Goal: Transaction & Acquisition: Book appointment/travel/reservation

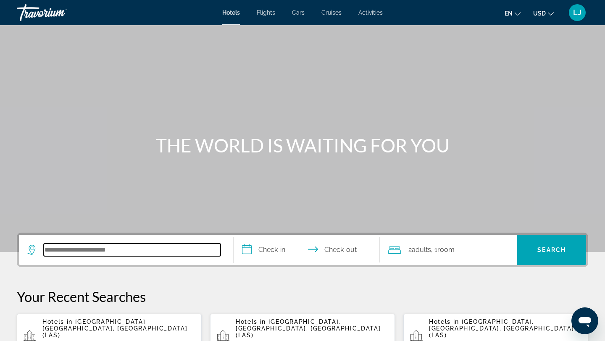
click at [159, 252] on input "Search hotel destination" at bounding box center [132, 250] width 177 height 13
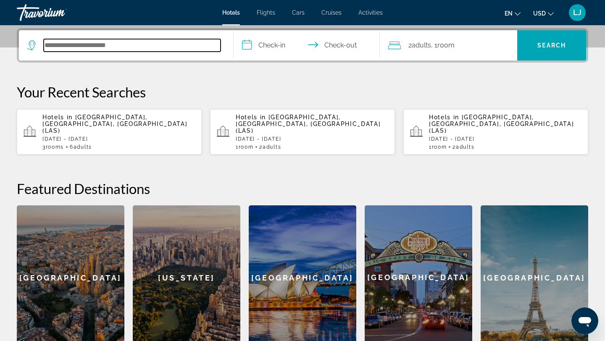
scroll to position [205, 0]
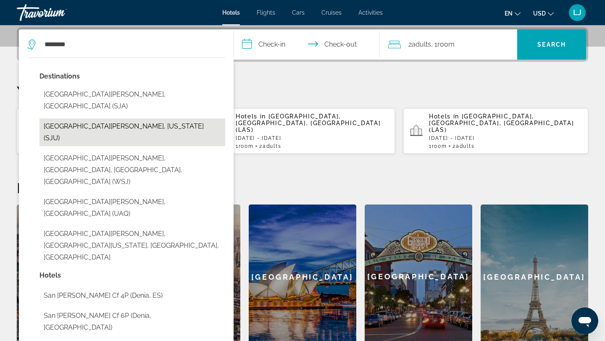
click at [125, 118] on button "[GEOGRAPHIC_DATA][PERSON_NAME], [US_STATE] (SJU)" at bounding box center [132, 132] width 186 height 28
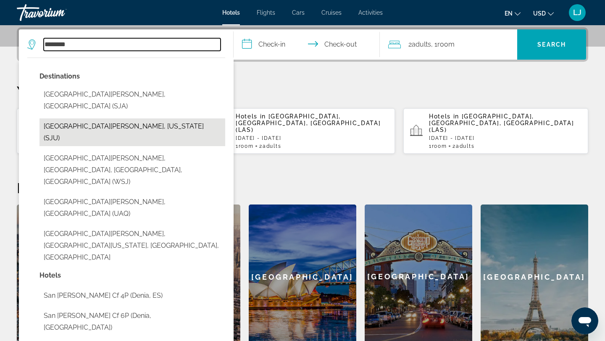
type input "**********"
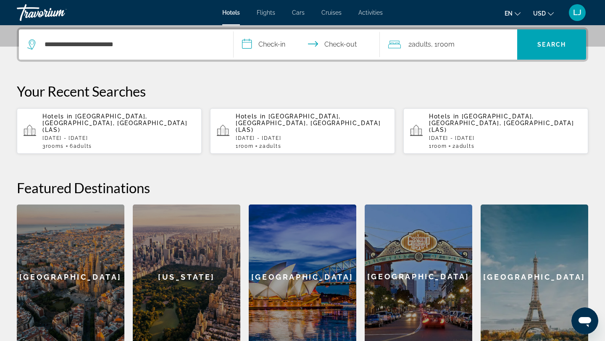
click at [270, 44] on input "**********" at bounding box center [308, 45] width 150 height 33
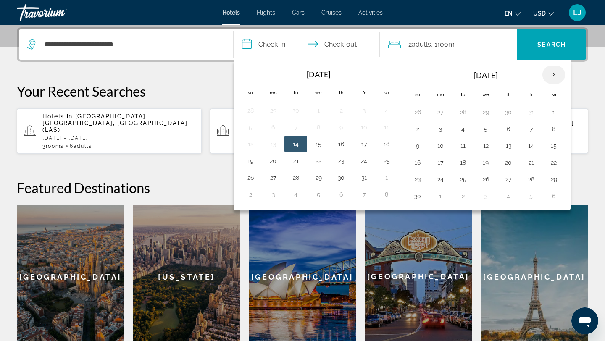
click at [557, 73] on th "Next month" at bounding box center [553, 75] width 23 height 18
click at [486, 165] on button "21" at bounding box center [485, 163] width 13 height 12
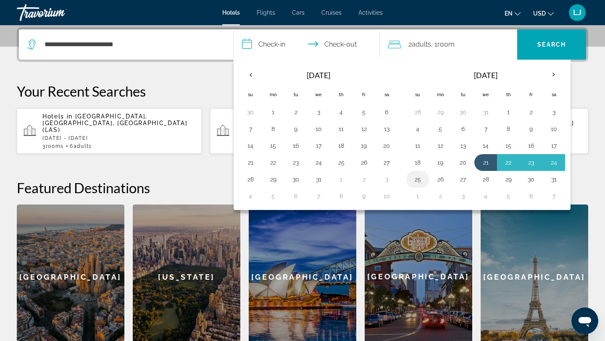
click at [416, 180] on button "25" at bounding box center [417, 179] width 13 height 12
type input "**********"
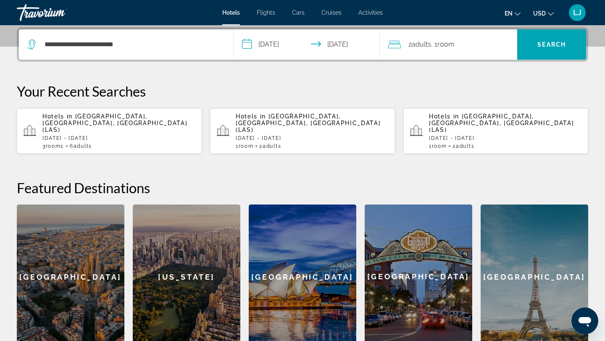
click at [420, 45] on span "Adults" at bounding box center [421, 44] width 19 height 8
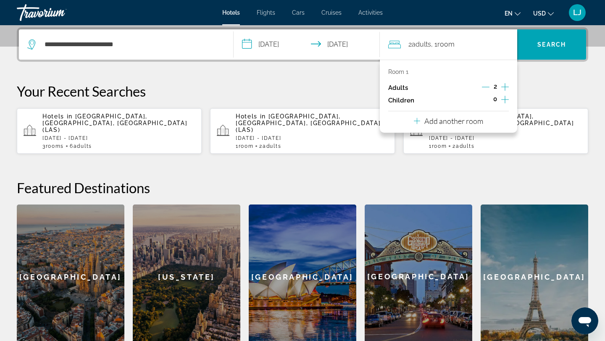
click at [507, 85] on icon "Increment adults" at bounding box center [505, 87] width 8 height 10
click at [418, 120] on icon "Travelers: 6 adults, 0 children" at bounding box center [417, 121] width 6 height 10
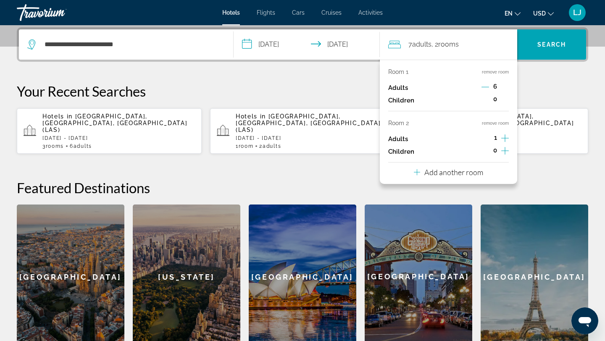
click at [506, 137] on icon "Increment adults" at bounding box center [505, 138] width 8 height 10
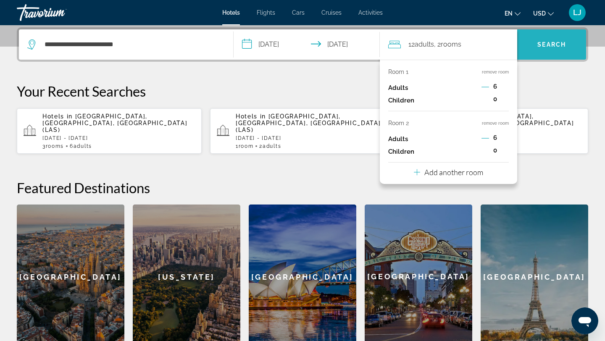
click at [551, 43] on span "Search" at bounding box center [551, 44] width 29 height 7
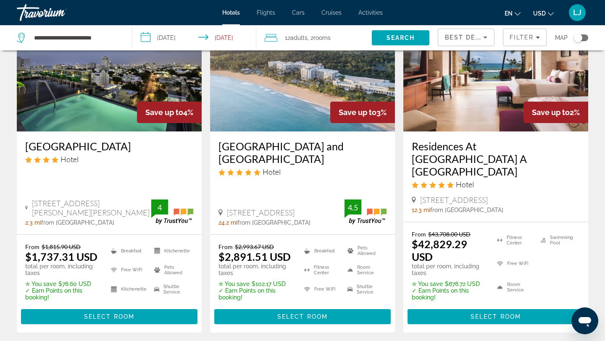
scroll to position [432, 0]
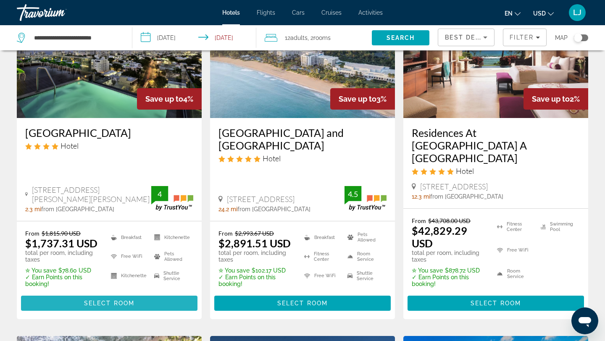
click at [81, 293] on span "Main content" at bounding box center [109, 303] width 176 height 20
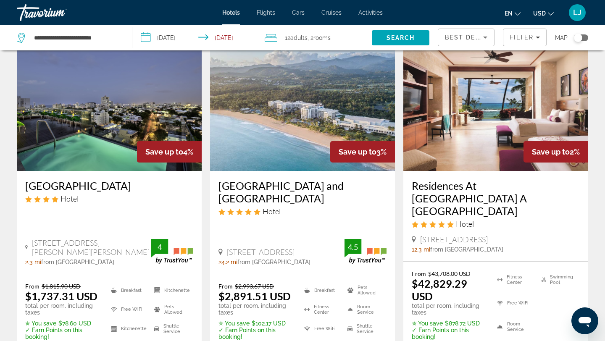
scroll to position [378, 0]
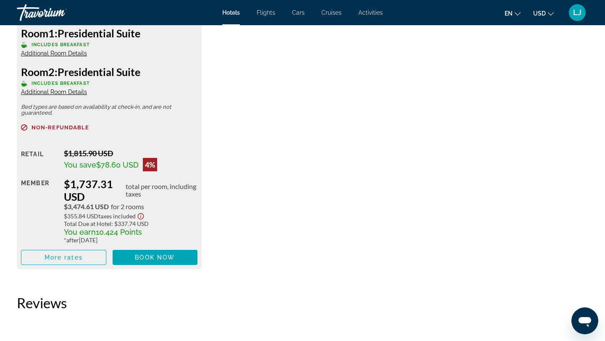
scroll to position [1258, 0]
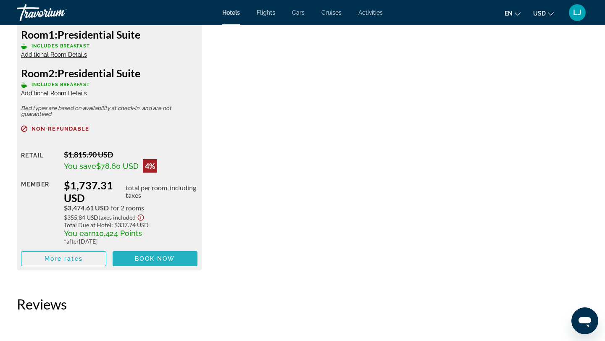
click at [129, 260] on span "Main content" at bounding box center [155, 259] width 85 height 20
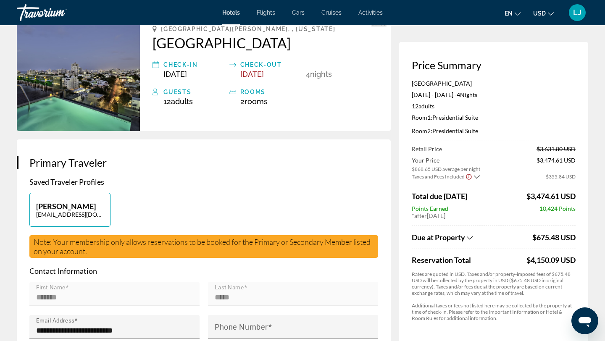
scroll to position [50, 0]
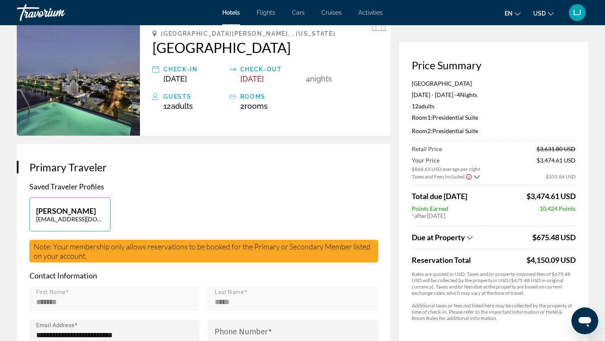
click at [471, 237] on icon "Show Taxes and Fees breakdown" at bounding box center [470, 237] width 6 height 7
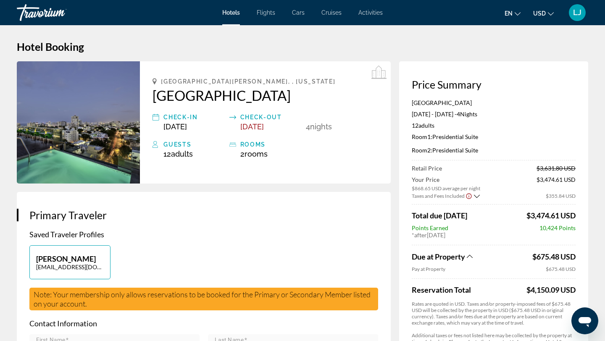
scroll to position [0, 0]
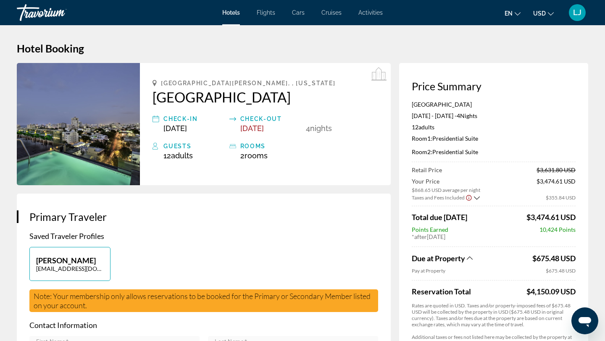
click at [155, 147] on icon "Main content" at bounding box center [155, 146] width 7 height 10
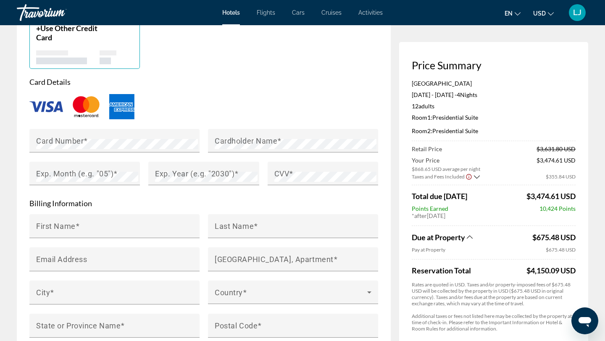
scroll to position [677, 0]
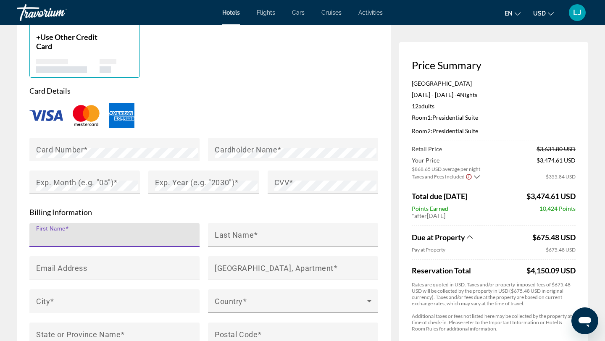
click at [170, 236] on input "First Name" at bounding box center [117, 238] width 162 height 10
click at [286, 86] on p "Card Details" at bounding box center [203, 90] width 349 height 9
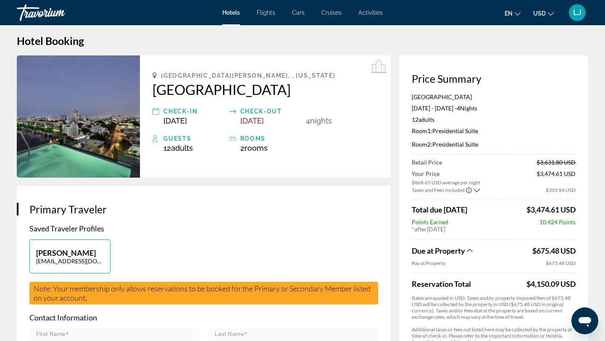
scroll to position [0, 0]
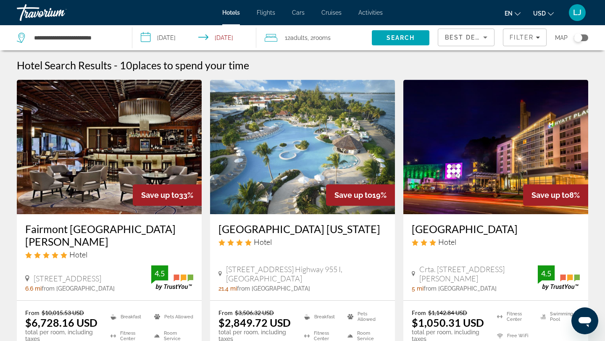
click at [338, 40] on div "12 Adult Adults , 2 Room rooms" at bounding box center [318, 38] width 107 height 12
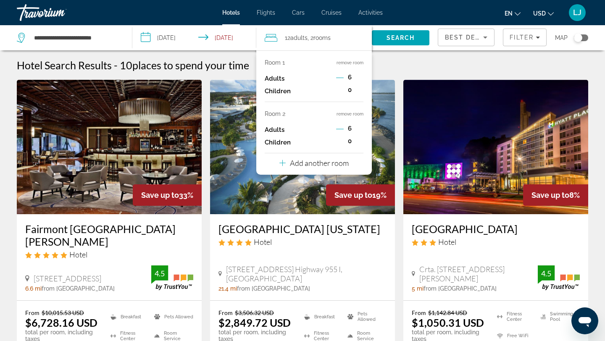
click at [282, 163] on icon "Travelers: 12 adults, 0 children" at bounding box center [282, 163] width 6 height 10
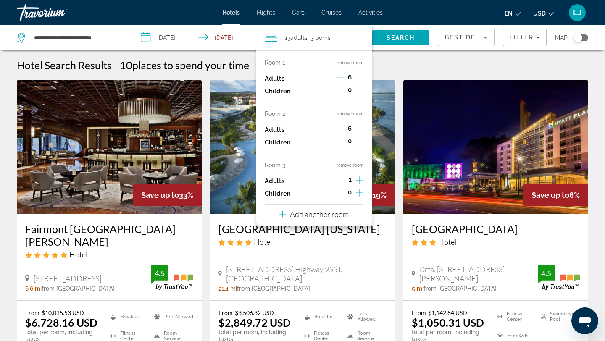
click at [361, 178] on icon "Increment adults" at bounding box center [360, 180] width 8 height 10
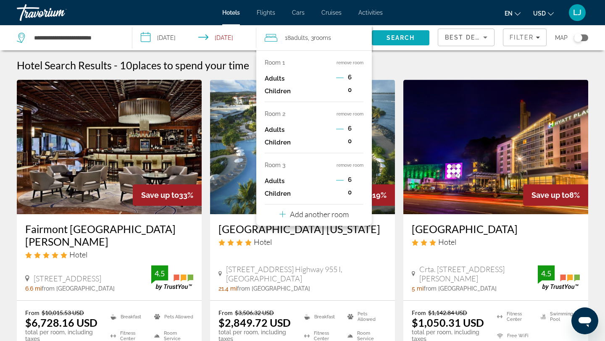
click at [397, 38] on span "Search" at bounding box center [400, 37] width 29 height 7
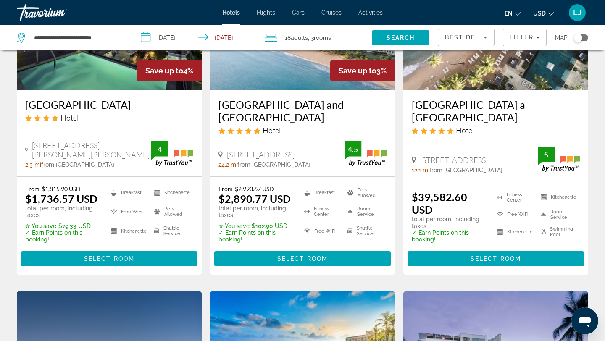
scroll to position [464, 0]
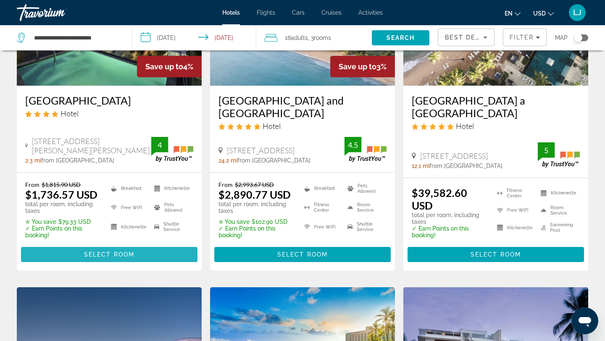
click at [90, 251] on span "Select Room" at bounding box center [109, 254] width 50 height 7
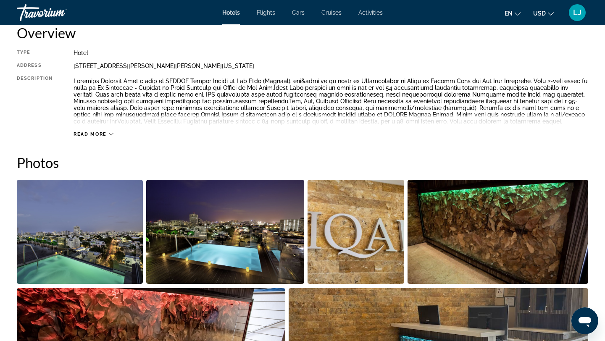
scroll to position [295, 0]
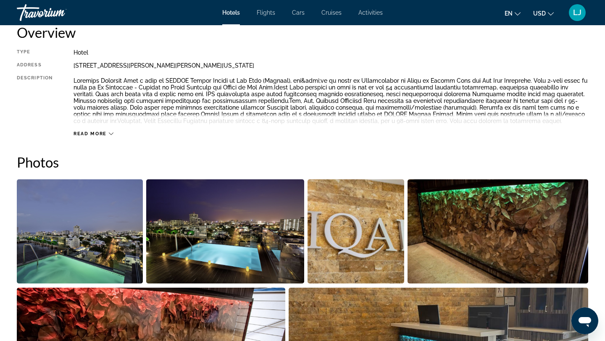
click at [110, 133] on icon "Main content" at bounding box center [111, 134] width 5 height 3
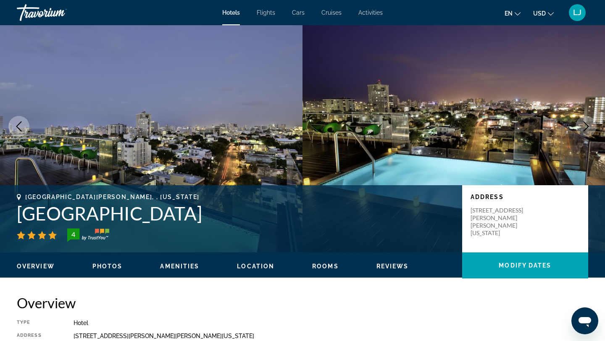
scroll to position [0, 0]
